Goal: Task Accomplishment & Management: Manage account settings

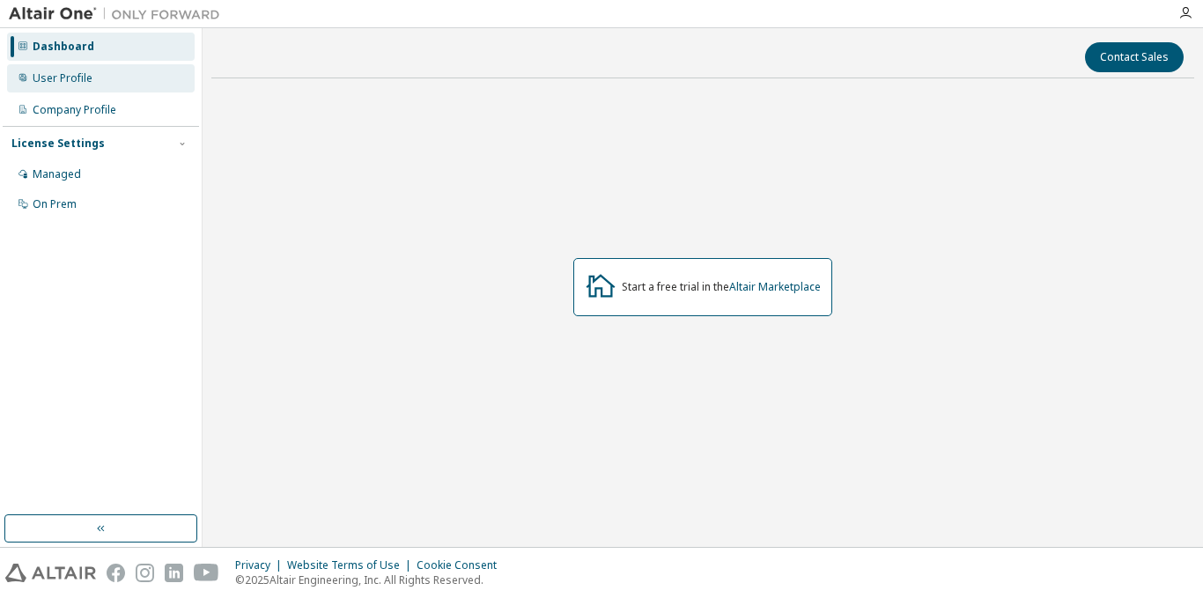
click at [76, 79] on div "User Profile" at bounding box center [63, 78] width 60 height 14
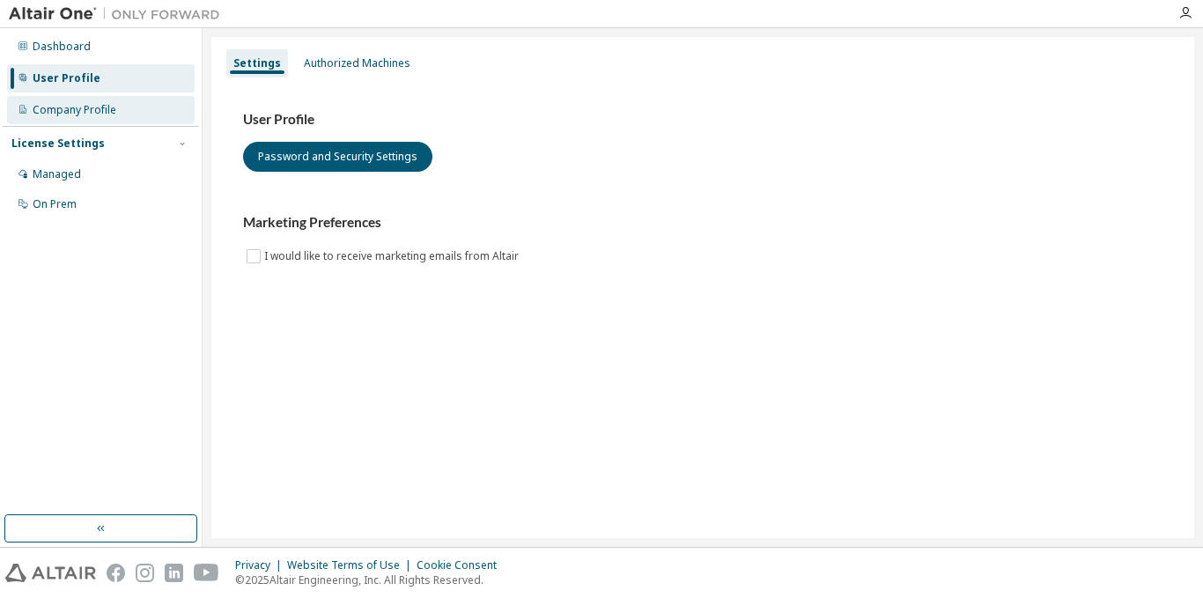
click at [81, 103] on div "Company Profile" at bounding box center [75, 110] width 84 height 14
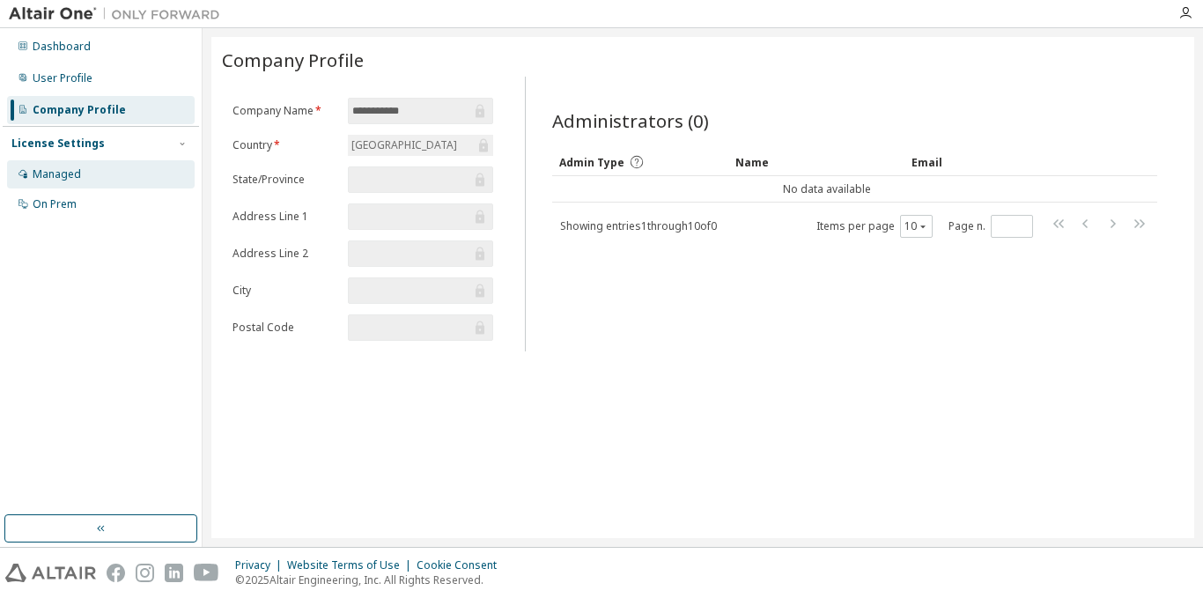
click at [95, 167] on div "Managed" at bounding box center [101, 174] width 188 height 28
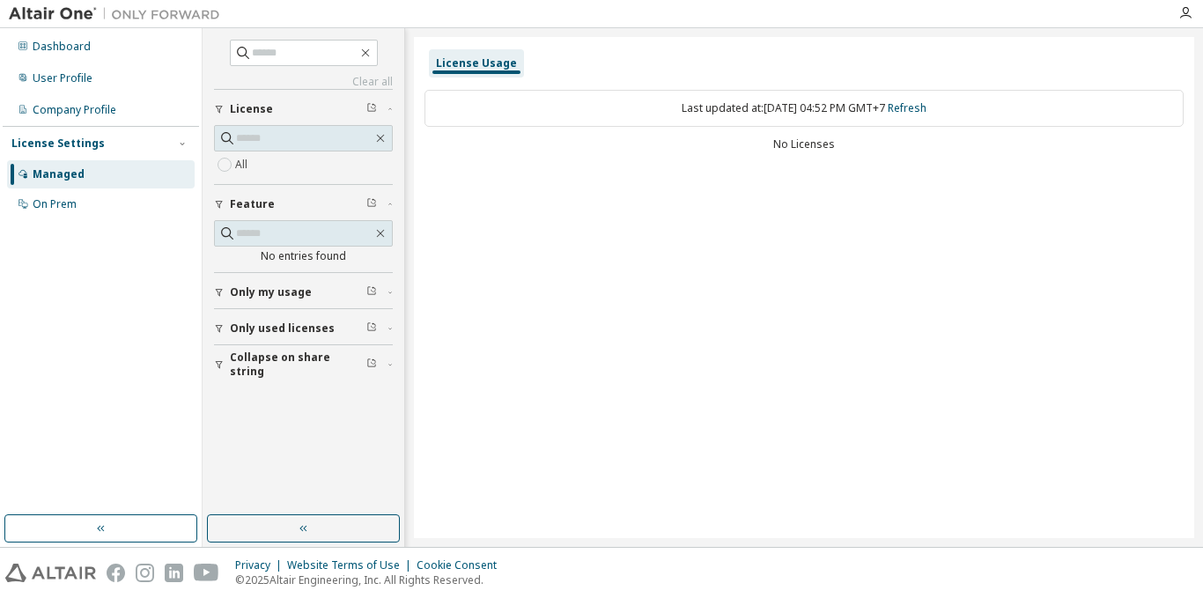
click at [389, 293] on icon "button" at bounding box center [390, 292] width 11 height 5
click at [384, 193] on button "Feature" at bounding box center [303, 204] width 179 height 39
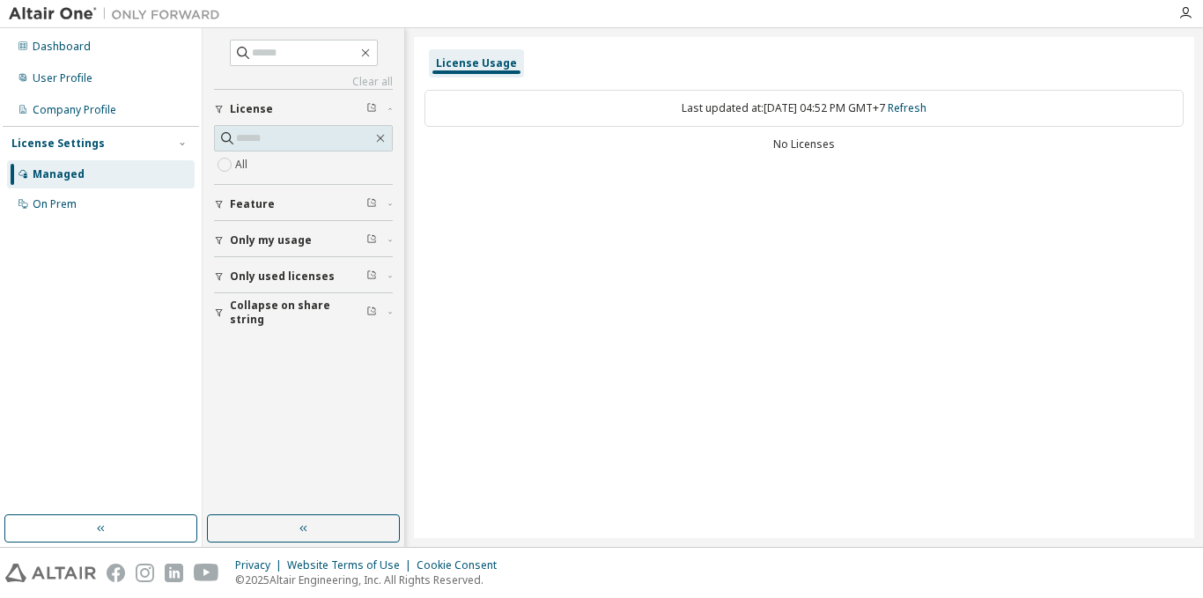
click at [387, 108] on icon "button" at bounding box center [390, 109] width 11 height 5
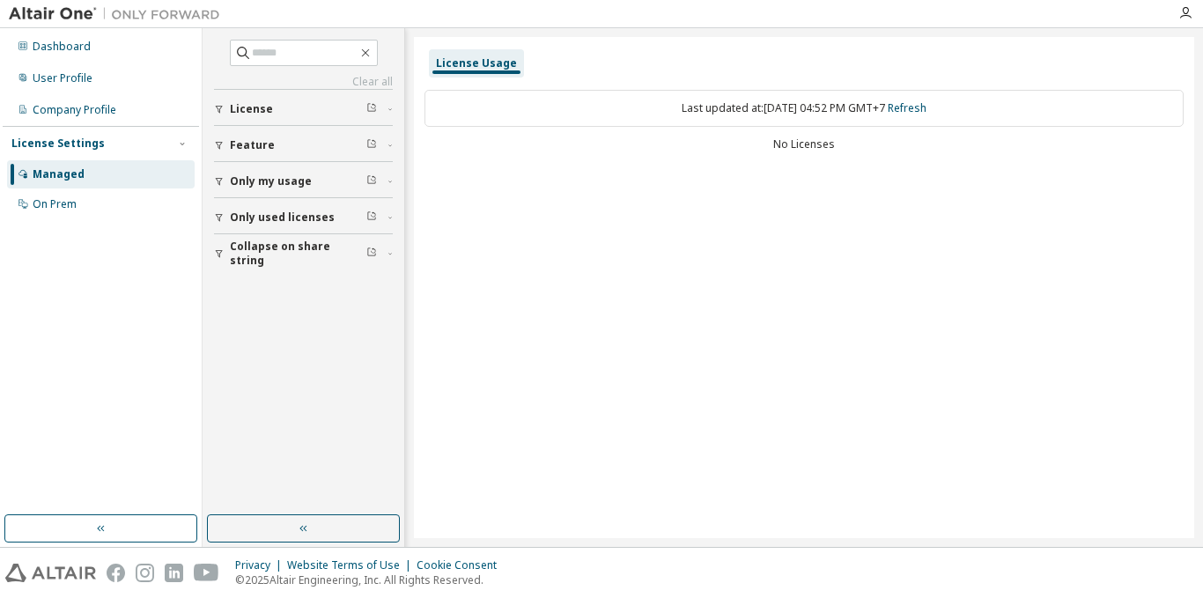
click at [486, 64] on div "License Usage" at bounding box center [476, 63] width 81 height 14
click at [384, 99] on button "License" at bounding box center [303, 109] width 179 height 39
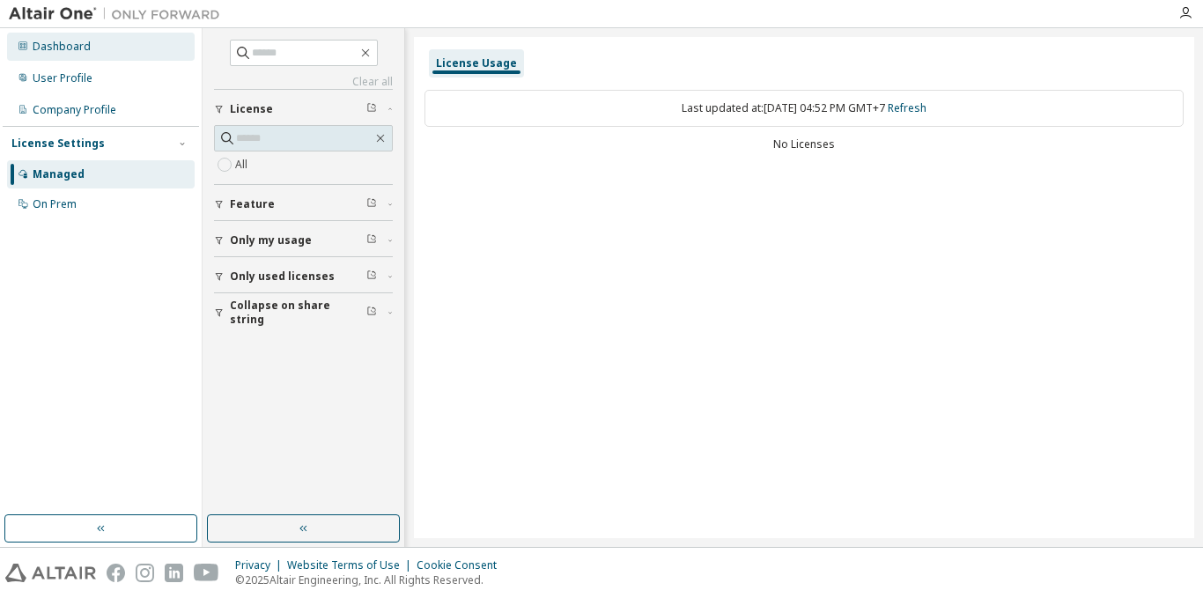
click at [99, 52] on div "Dashboard" at bounding box center [101, 47] width 188 height 28
